Goal: Task Accomplishment & Management: Manage account settings

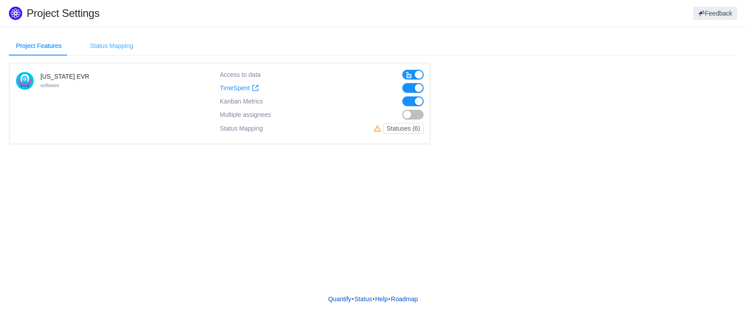
click at [108, 45] on div "Status Mapping" at bounding box center [111, 46] width 57 height 20
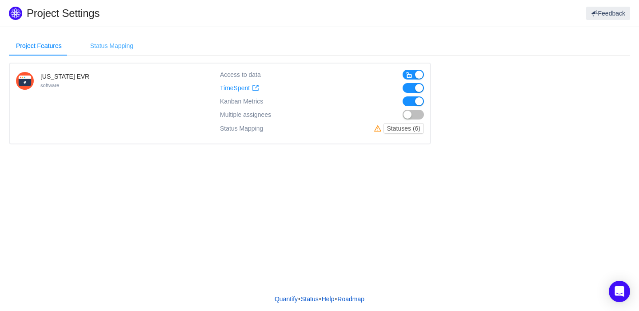
click at [116, 42] on div "Status Mapping" at bounding box center [111, 46] width 57 height 20
